Goal: Transaction & Acquisition: Download file/media

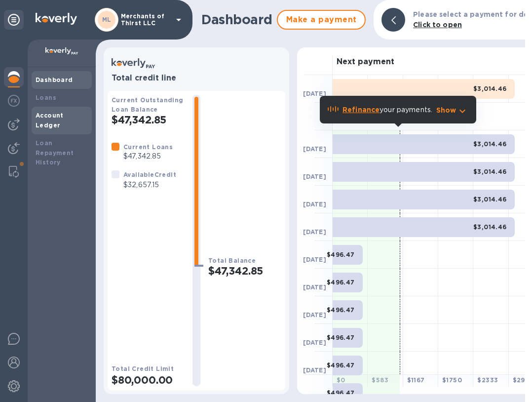
click at [52, 109] on div "Account Ledger" at bounding box center [62, 121] width 60 height 28
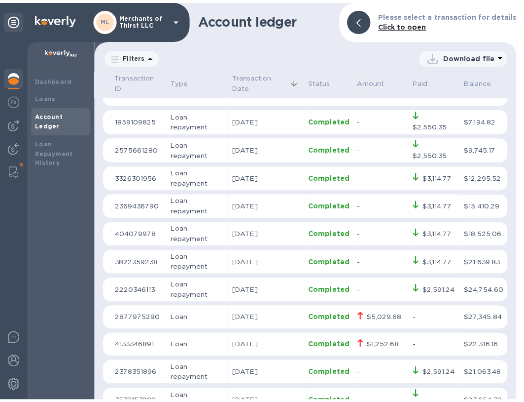
scroll to position [395, 0]
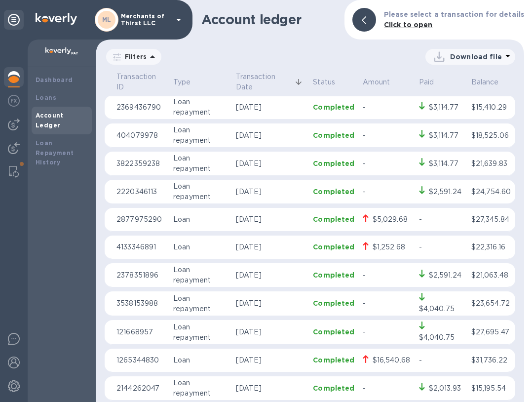
click at [205, 248] on p "Loan" at bounding box center [200, 247] width 55 height 10
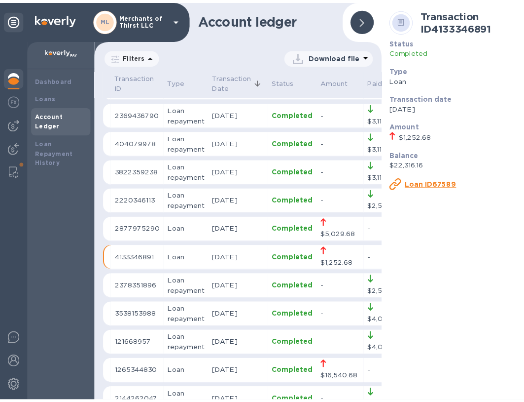
scroll to position [400, 0]
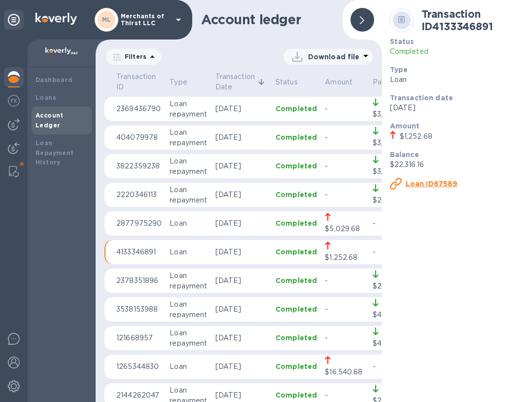
click at [423, 182] on u "Loan ID67589" at bounding box center [432, 184] width 52 height 8
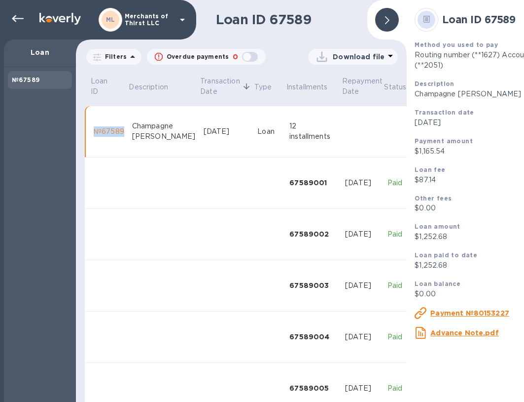
drag, startPoint x: 95, startPoint y: 123, endPoint x: 123, endPoint y: 123, distance: 28.6
click at [123, 123] on td "№67589" at bounding box center [109, 131] width 38 height 51
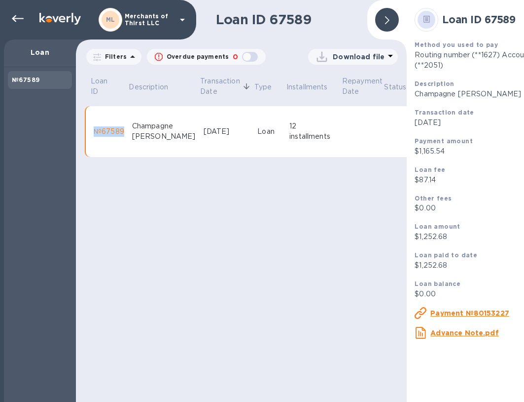
copy div "№67589"
click at [388, 16] on icon at bounding box center [387, 20] width 4 height 8
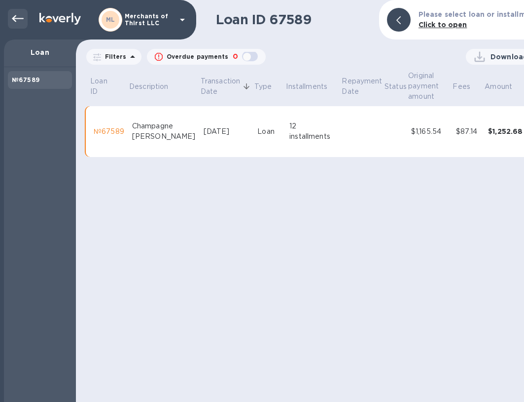
click at [10, 9] on div at bounding box center [18, 19] width 20 height 20
click at [27, 49] on p "Loan" at bounding box center [40, 52] width 56 height 10
click at [186, 14] on icon at bounding box center [183, 20] width 12 height 12
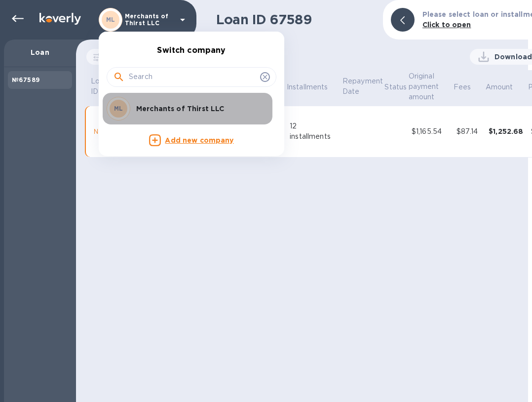
click at [175, 109] on p "Merchants of Thirst LLC" at bounding box center [198, 109] width 124 height 10
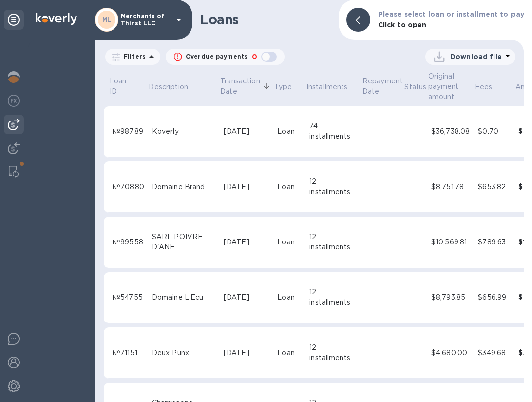
click at [8, 123] on div at bounding box center [14, 124] width 20 height 20
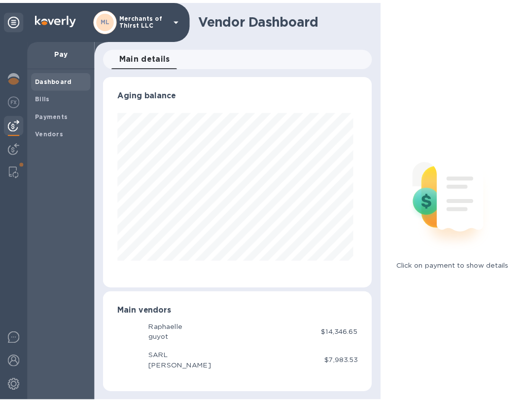
scroll to position [213, 269]
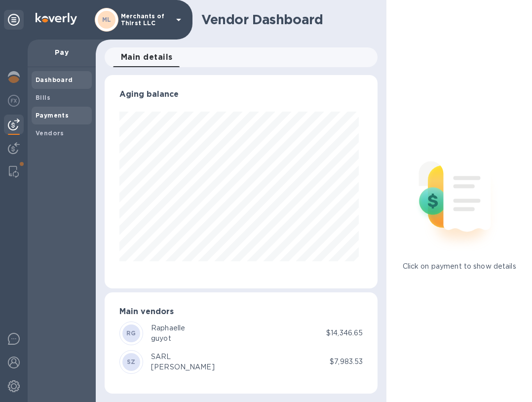
click at [54, 116] on b "Payments" at bounding box center [52, 114] width 33 height 7
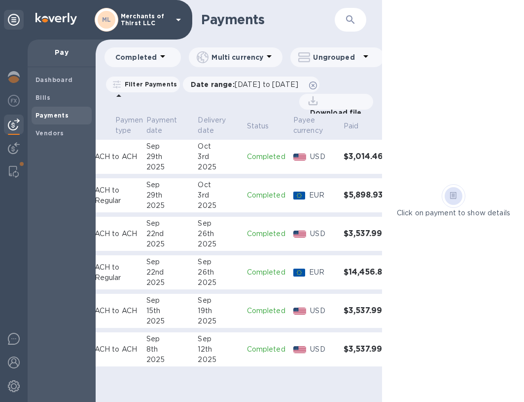
scroll to position [7, 0]
click at [317, 81] on icon at bounding box center [313, 85] width 8 height 8
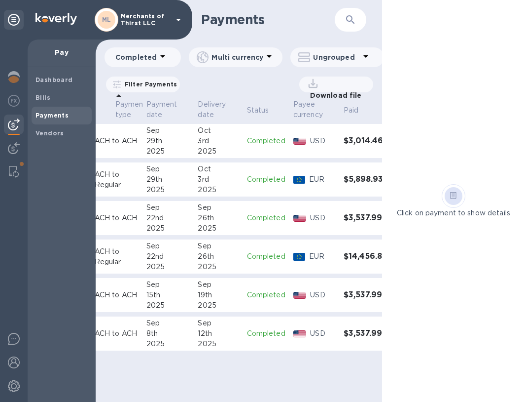
scroll to position [0, 116]
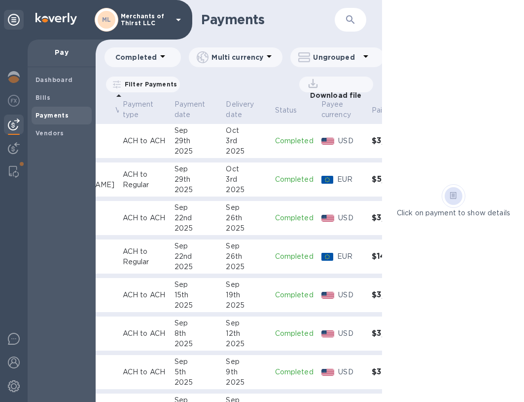
click at [345, 90] on p "Download file" at bounding box center [334, 95] width 56 height 10
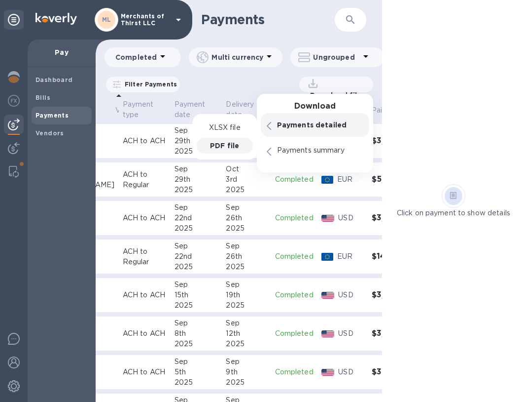
click at [225, 141] on p "PDF file" at bounding box center [224, 146] width 29 height 10
click at [229, 141] on p "PDF file" at bounding box center [224, 146] width 29 height 10
click at [230, 141] on p "PDF file" at bounding box center [224, 146] width 29 height 10
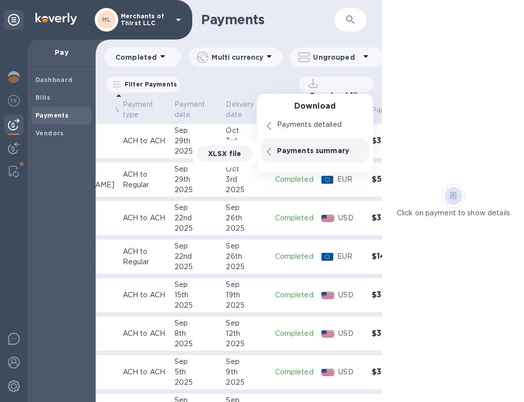
click at [223, 148] on p "XLSX file" at bounding box center [224, 153] width 33 height 10
